Goal: Find specific page/section: Find specific page/section

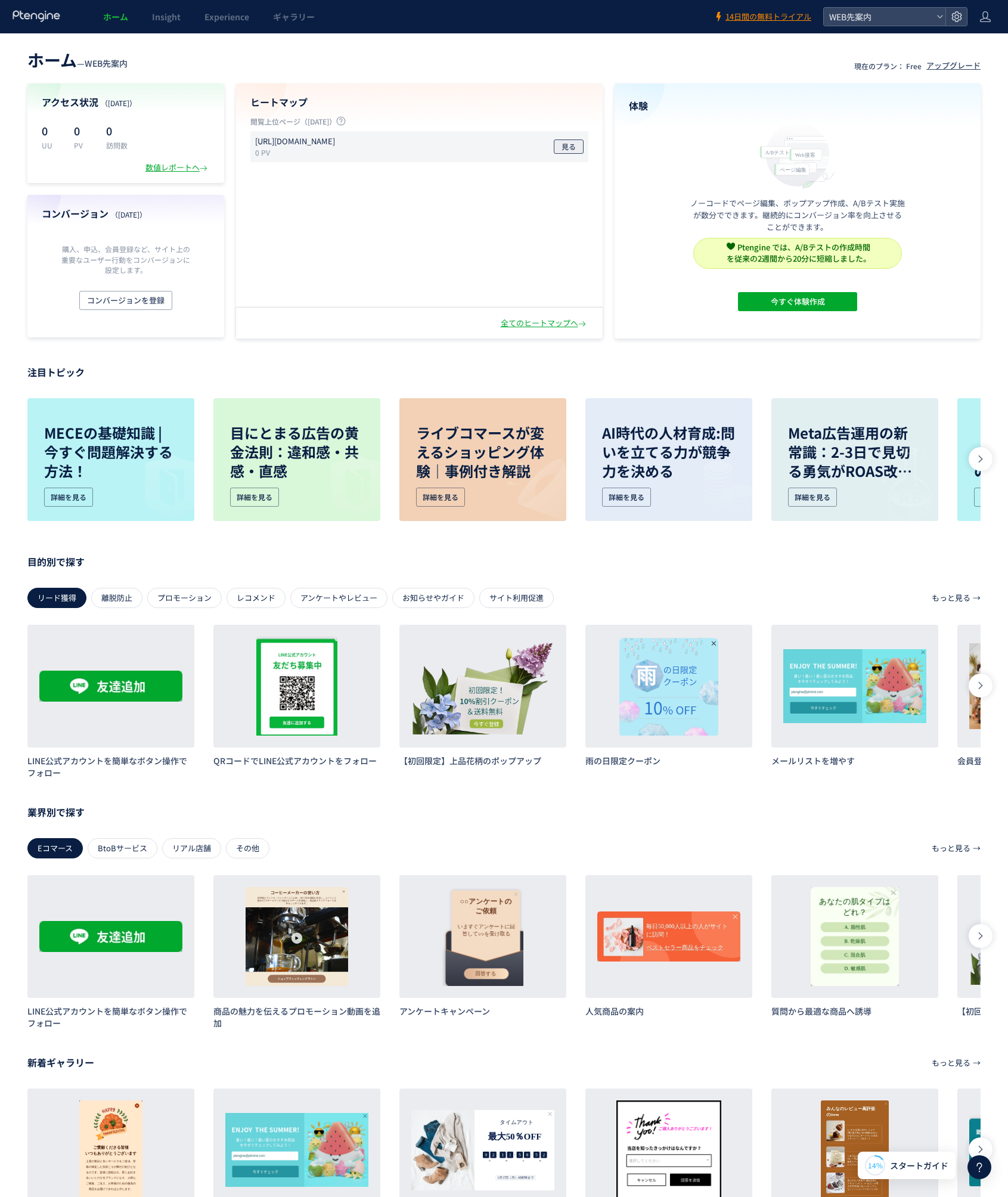
click at [571, 153] on span "見る" at bounding box center [569, 147] width 14 height 14
click at [568, 323] on div "全てのヒートマップへ" at bounding box center [544, 323] width 87 height 11
